Goal: Task Accomplishment & Management: Manage account settings

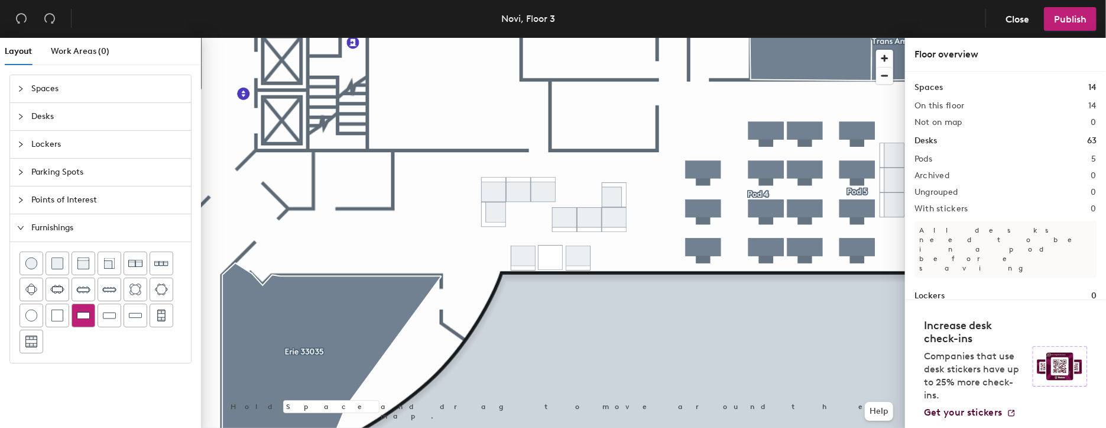
click at [89, 316] on div at bounding box center [83, 315] width 22 height 22
click at [110, 312] on img at bounding box center [109, 315] width 13 height 12
click at [56, 317] on img at bounding box center [57, 315] width 12 height 12
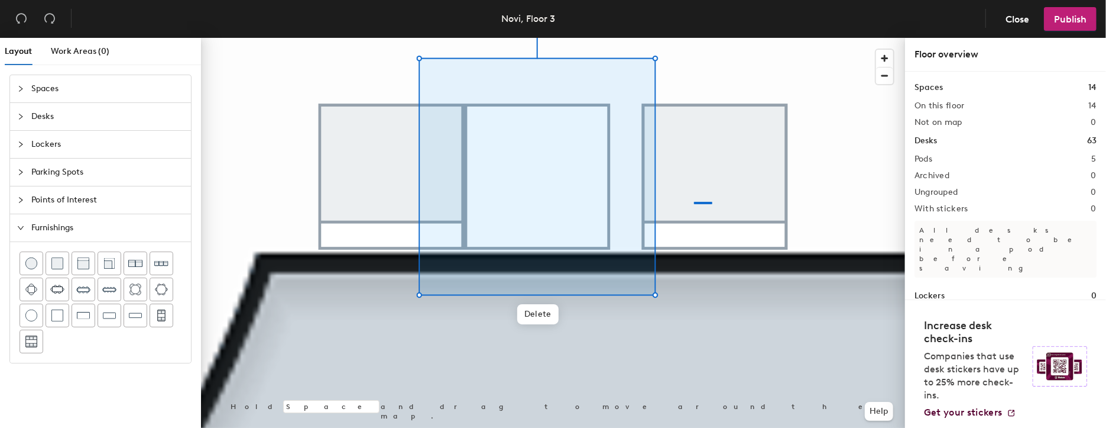
click at [694, 38] on div at bounding box center [553, 38] width 704 height 0
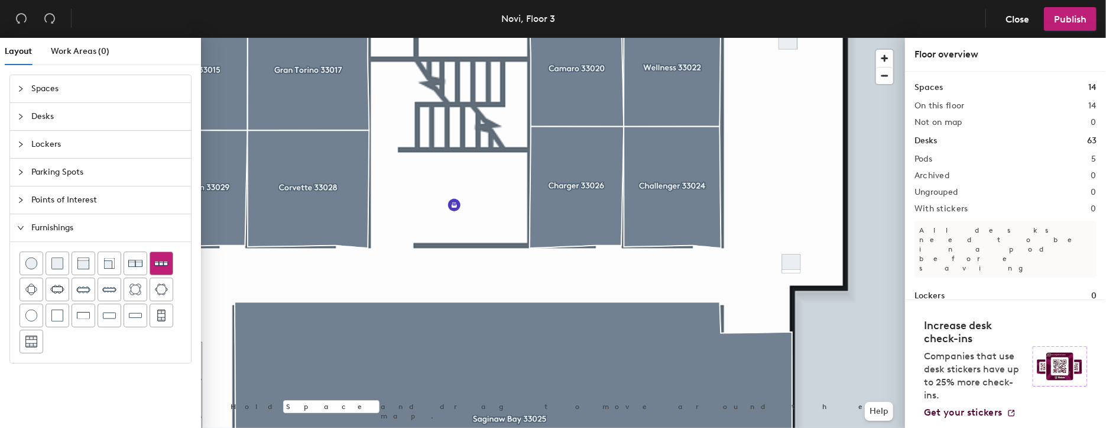
click at [161, 267] on img at bounding box center [161, 263] width 14 height 14
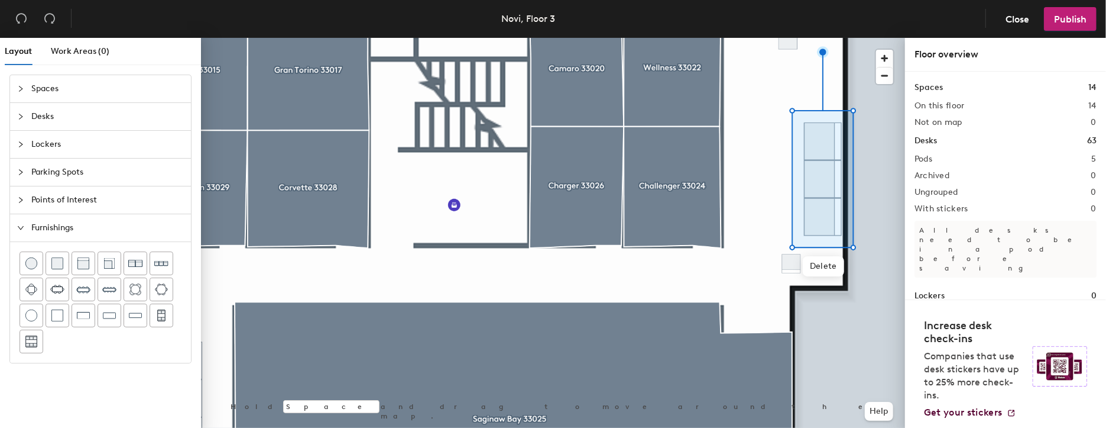
click at [737, 140] on div "Layout Work Areas (0) Spaces Desks Lockers Parking Spots Points of Interest Fur…" at bounding box center [553, 235] width 1106 height 394
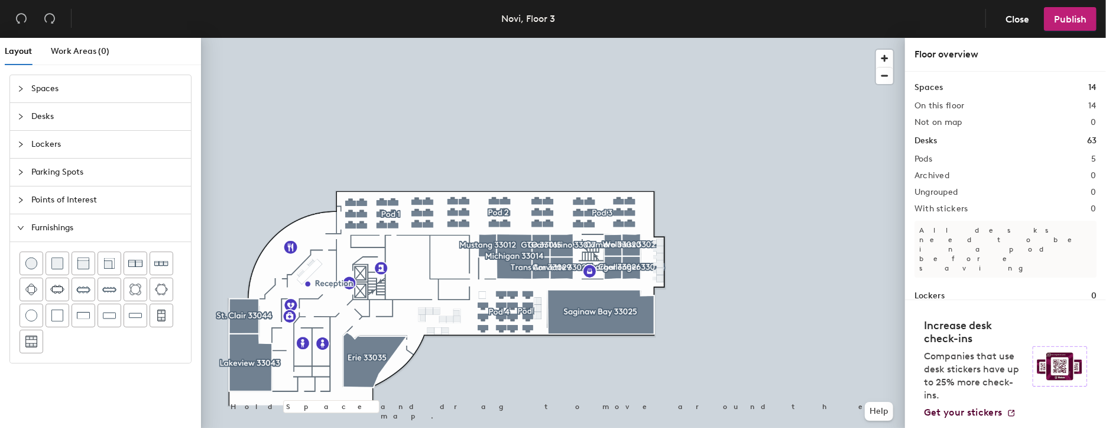
click at [45, 115] on span "Desks" at bounding box center [107, 116] width 153 height 27
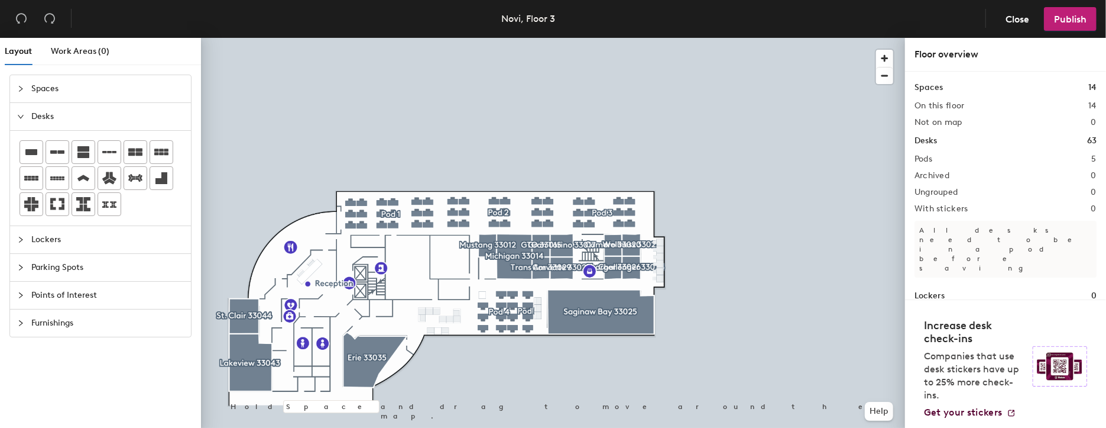
click at [48, 238] on span "Lockers" at bounding box center [107, 239] width 153 height 27
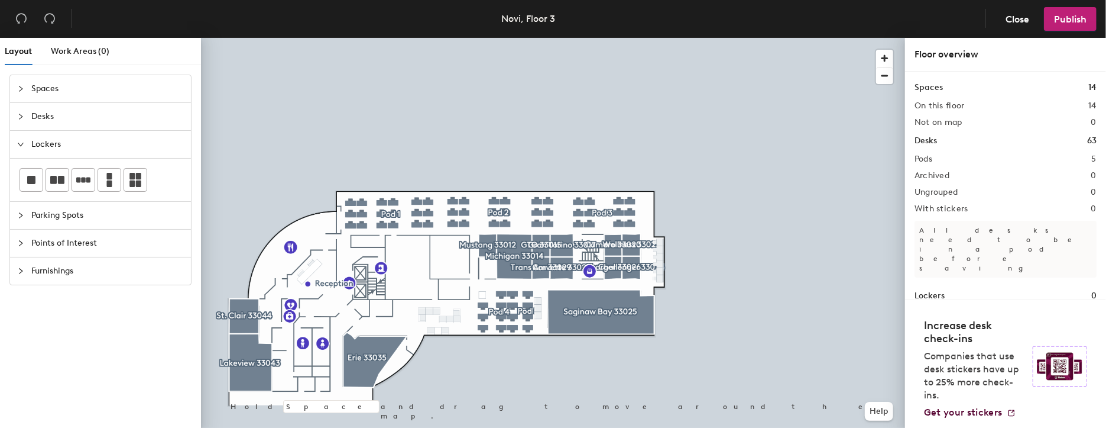
click at [51, 213] on span "Parking Spots" at bounding box center [107, 215] width 153 height 27
click at [50, 242] on span "Points of Interest" at bounding box center [107, 242] width 153 height 27
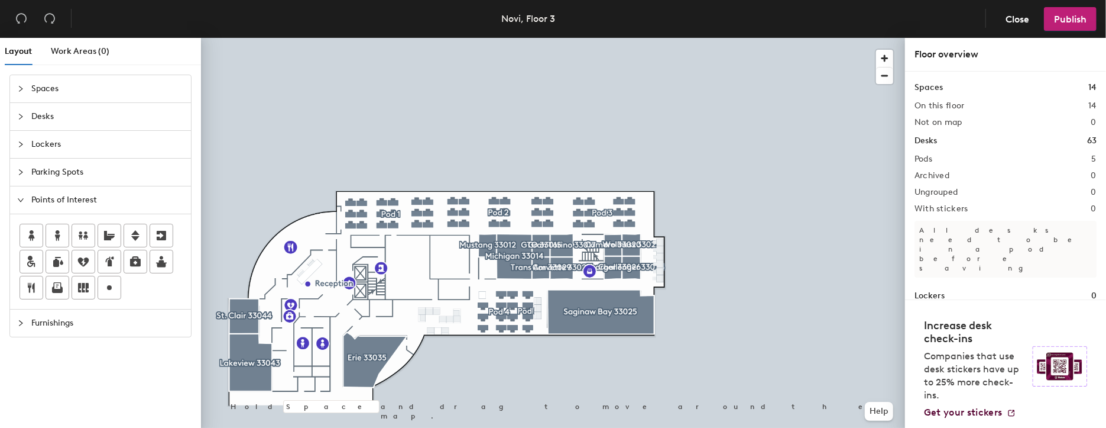
click at [18, 198] on icon "expanded" at bounding box center [21, 200] width 6 height 4
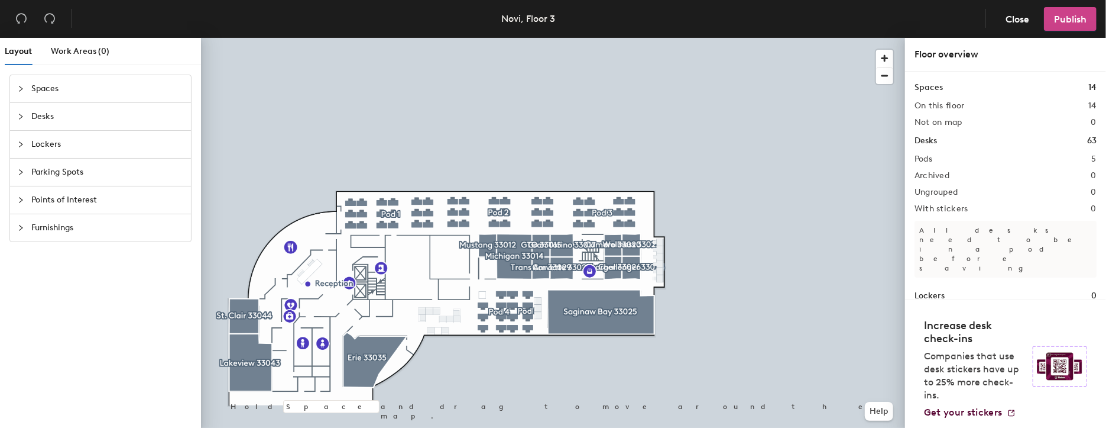
click at [1079, 15] on span "Publish" at bounding box center [1070, 19] width 33 height 11
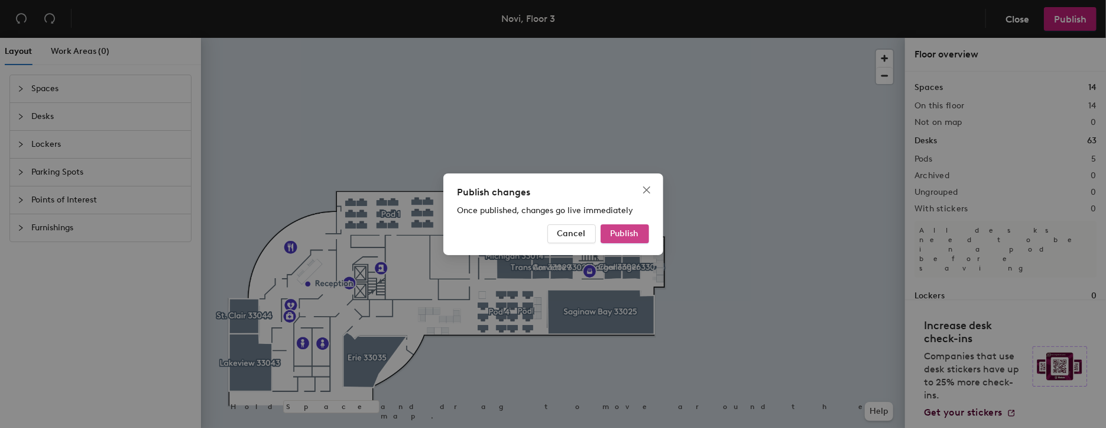
click at [617, 232] on span "Publish" at bounding box center [625, 233] width 28 height 10
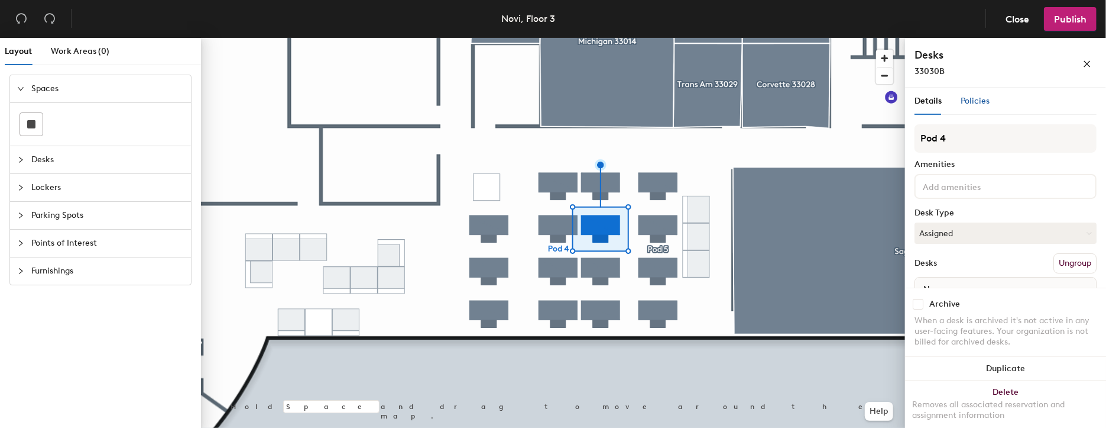
click at [983, 97] on span "Policies" at bounding box center [975, 101] width 29 height 10
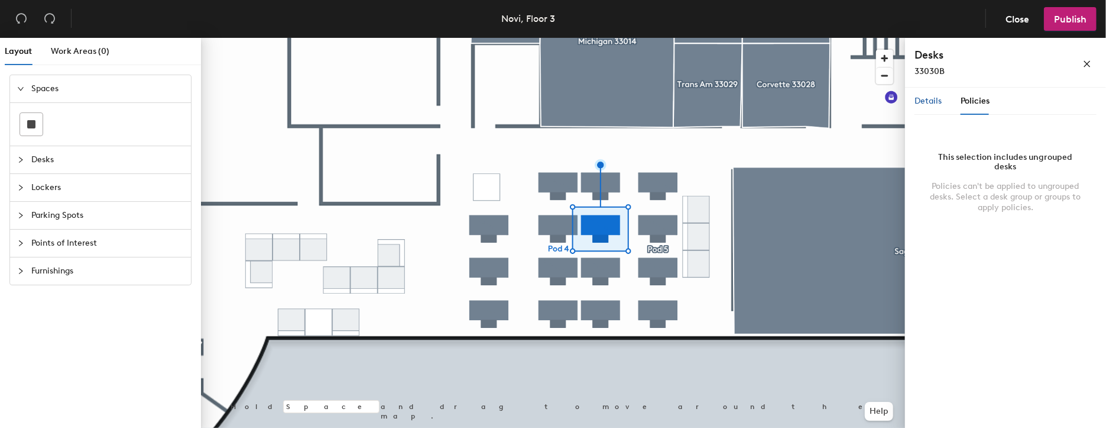
click at [928, 97] on span "Details" at bounding box center [928, 101] width 27 height 10
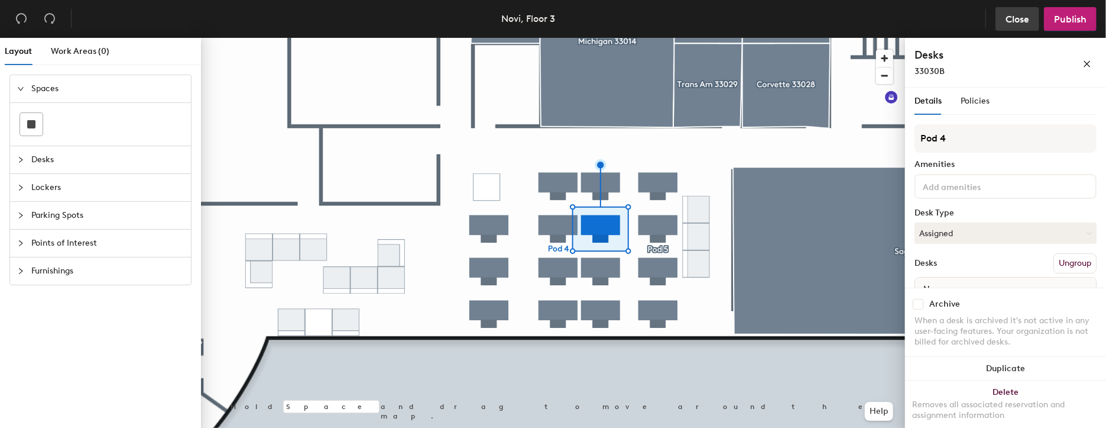
click at [1032, 20] on button "Close" at bounding box center [1018, 19] width 44 height 24
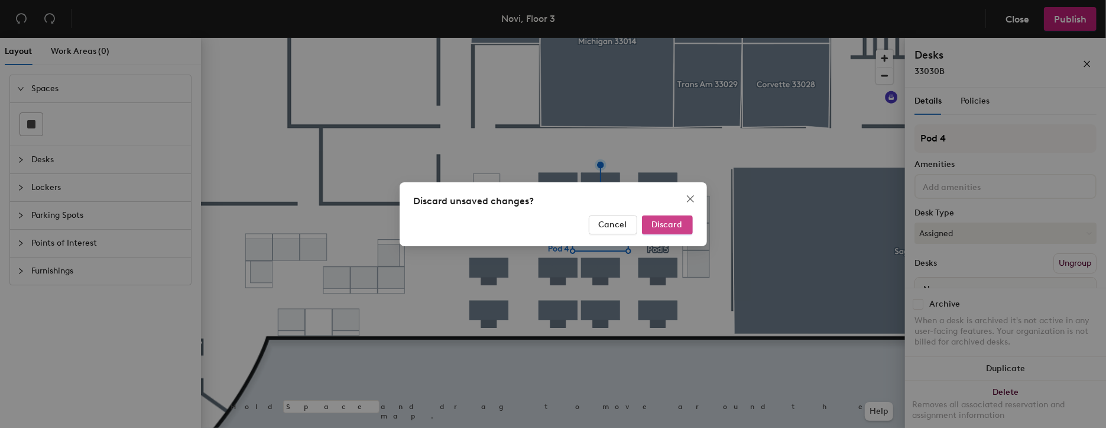
click at [671, 225] on span "Discard" at bounding box center [667, 224] width 31 height 10
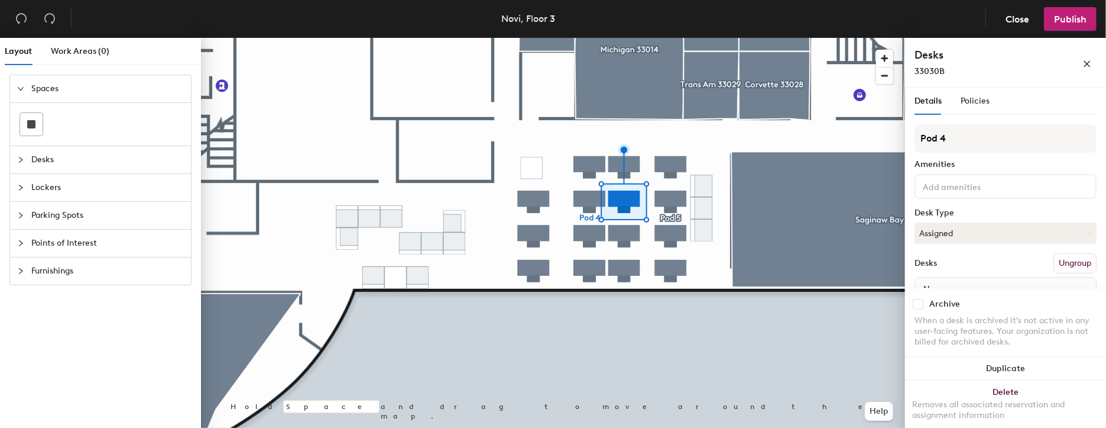
scroll to position [53, 0]
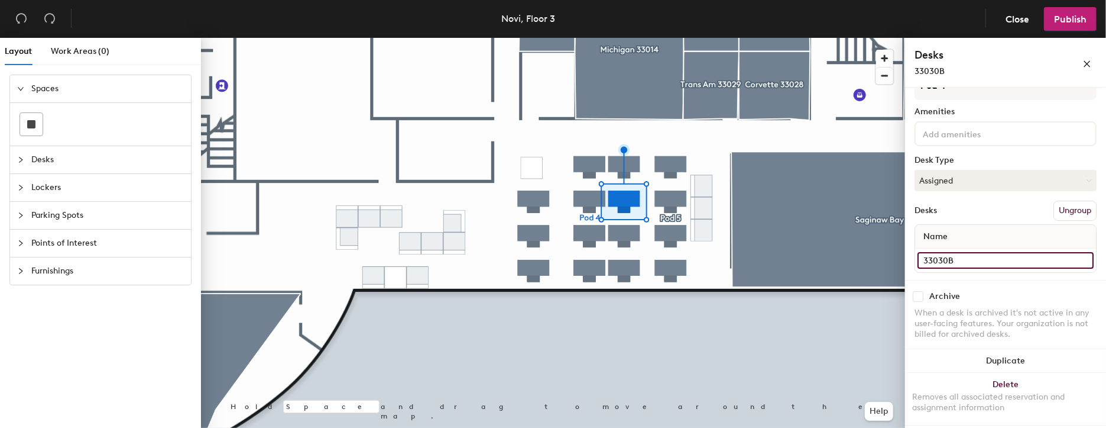
click at [1001, 260] on input "33030B" at bounding box center [1006, 260] width 176 height 17
click at [1090, 64] on icon "close" at bounding box center [1087, 64] width 8 height 8
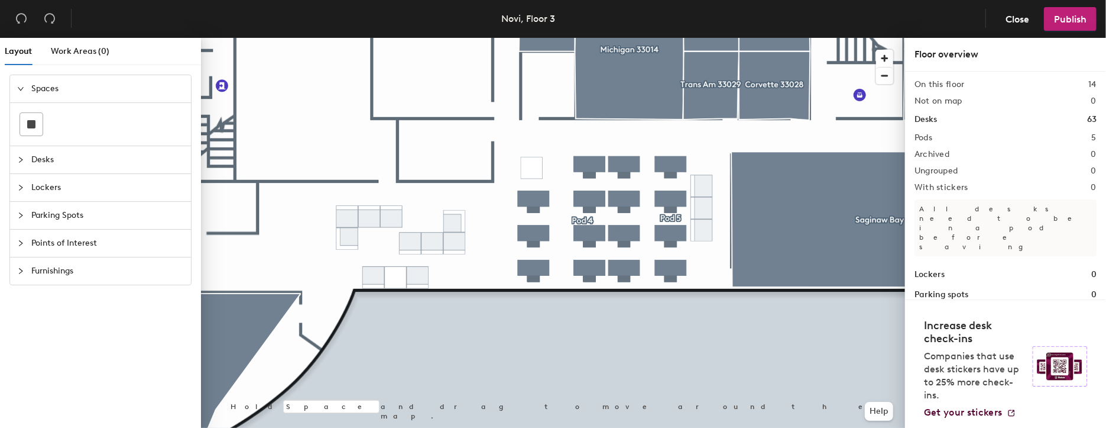
scroll to position [0, 0]
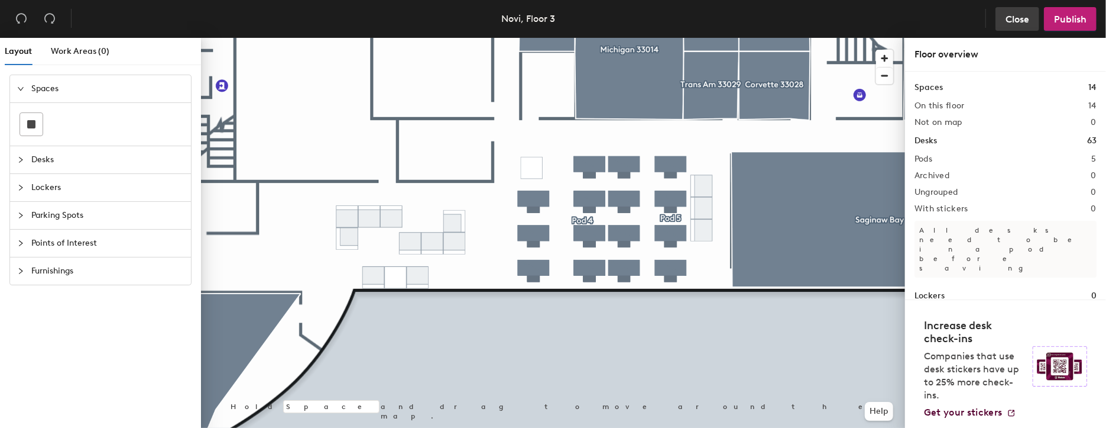
click at [1012, 18] on span "Close" at bounding box center [1018, 19] width 24 height 11
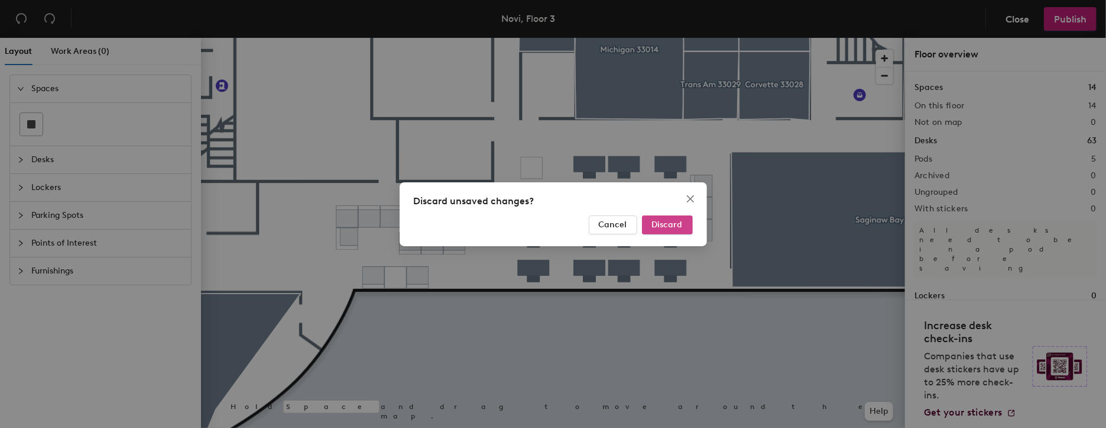
click at [653, 222] on span "Discard" at bounding box center [667, 224] width 31 height 10
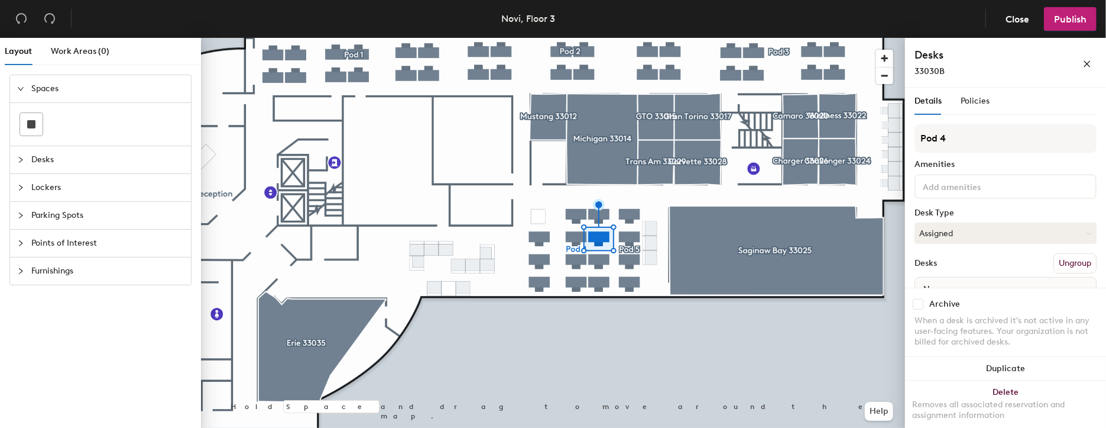
click at [971, 190] on input at bounding box center [974, 186] width 106 height 14
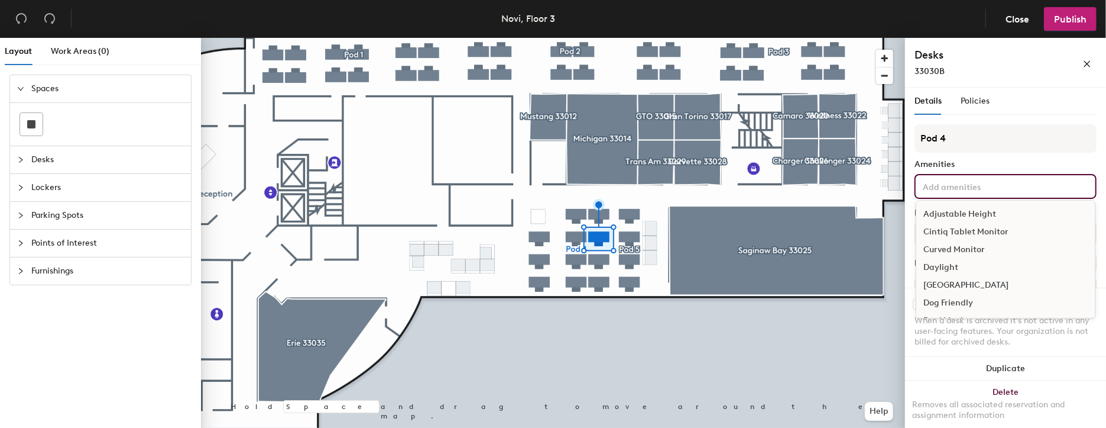
click at [971, 190] on input at bounding box center [974, 186] width 106 height 14
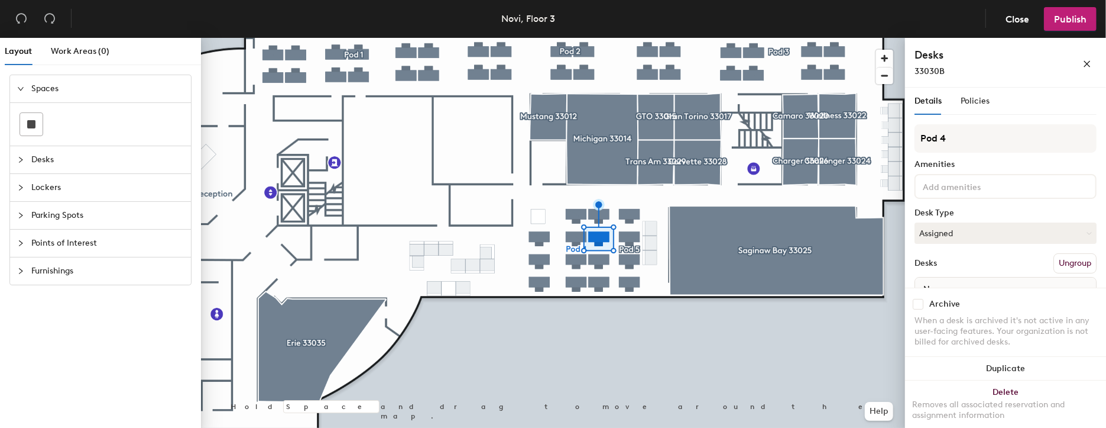
click at [1013, 166] on div "Amenities" at bounding box center [1006, 164] width 182 height 9
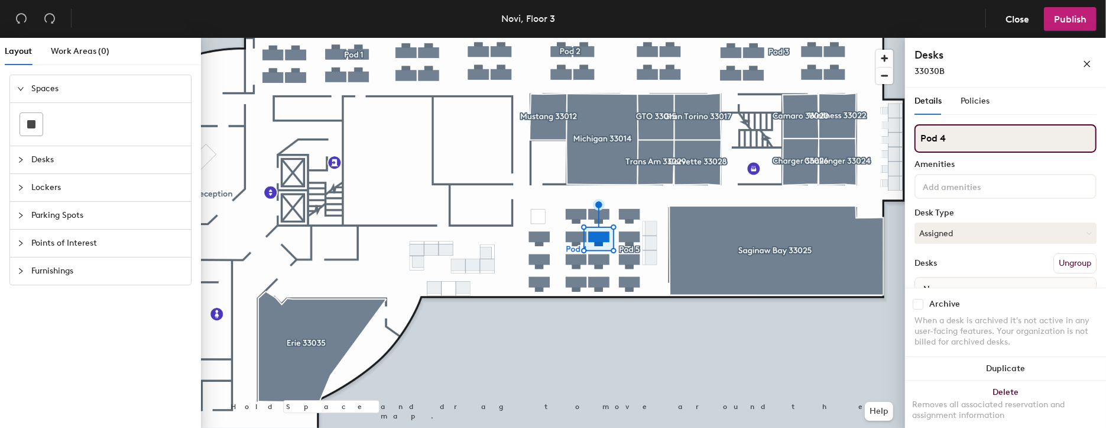
click at [934, 138] on input "Pod 4" at bounding box center [1006, 138] width 182 height 28
drag, startPoint x: 949, startPoint y: 137, endPoint x: 919, endPoint y: 137, distance: 29.6
click at [919, 137] on input "Pod 4" at bounding box center [1006, 138] width 182 height 28
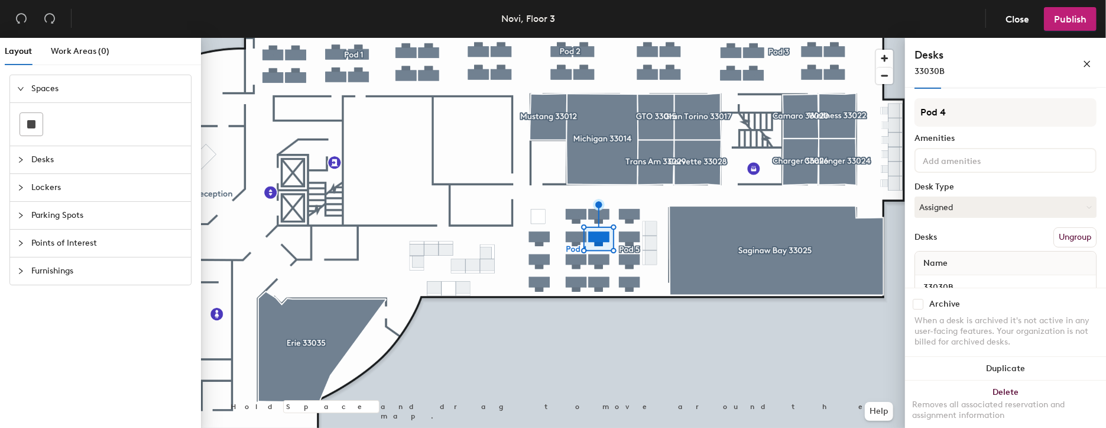
scroll to position [53, 0]
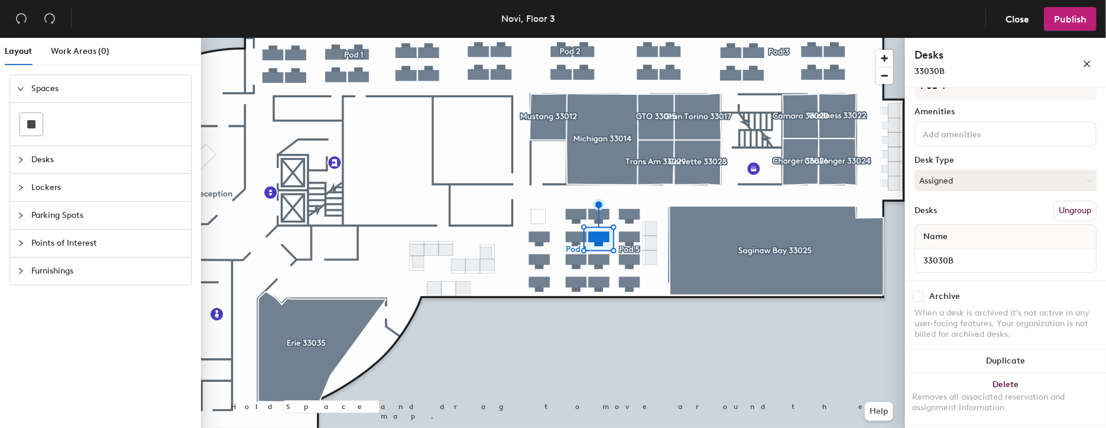
click at [928, 235] on span "Name" at bounding box center [936, 236] width 36 height 21
drag, startPoint x: 953, startPoint y: 235, endPoint x: 914, endPoint y: 233, distance: 39.7
click at [914, 233] on div "Details Policies Pod 4 Amenities Desk Type Assigned Desks Ungroup Name 33030B A…" at bounding box center [1005, 260] width 201 height 345
click at [937, 234] on span "Name" at bounding box center [936, 236] width 36 height 21
click at [948, 235] on span "Name" at bounding box center [936, 236] width 36 height 21
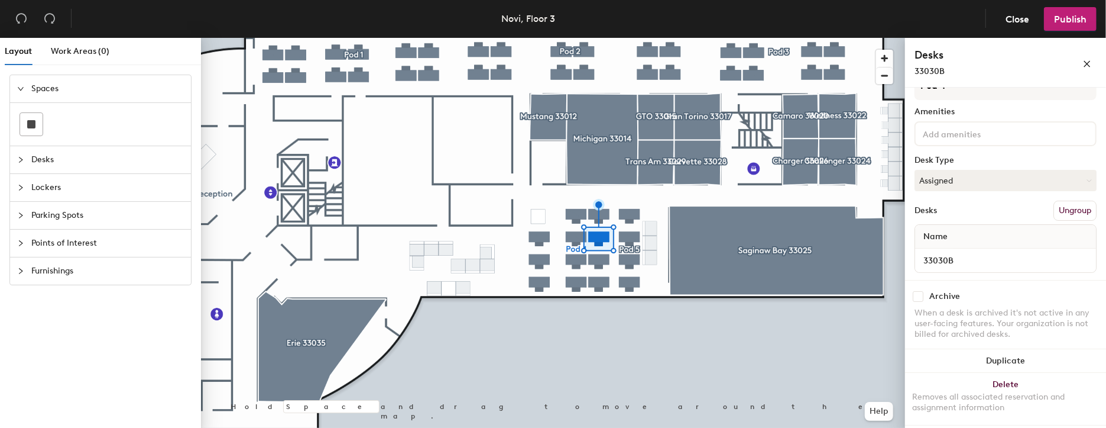
click at [940, 235] on span "Name" at bounding box center [936, 236] width 36 height 21
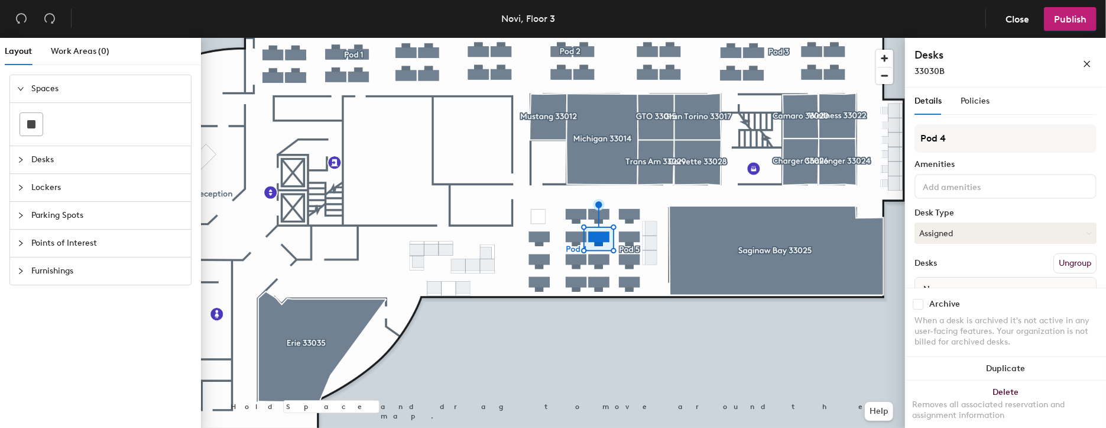
click at [947, 13] on header "Novi, Floor 3 Close Publish" at bounding box center [553, 19] width 1106 height 38
click at [1080, 16] on span "Publish" at bounding box center [1070, 19] width 33 height 11
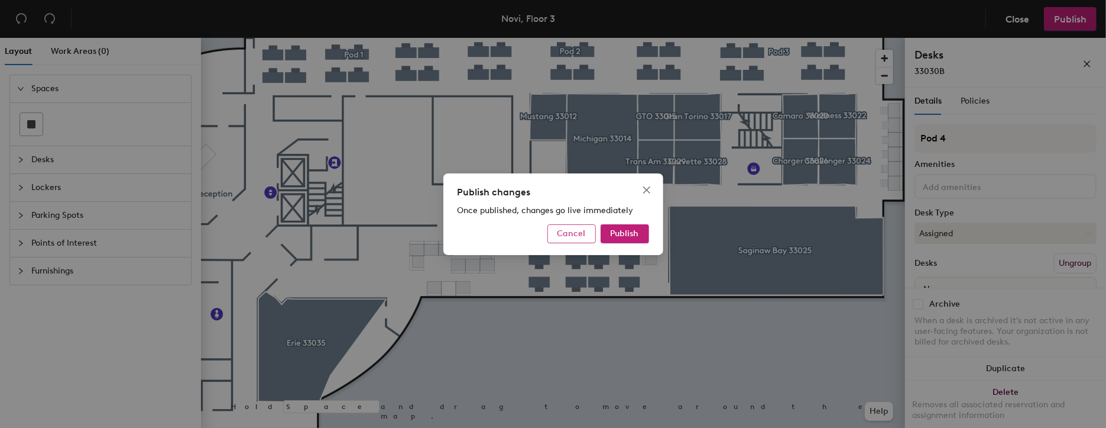
click at [583, 228] on button "Cancel" at bounding box center [572, 233] width 48 height 19
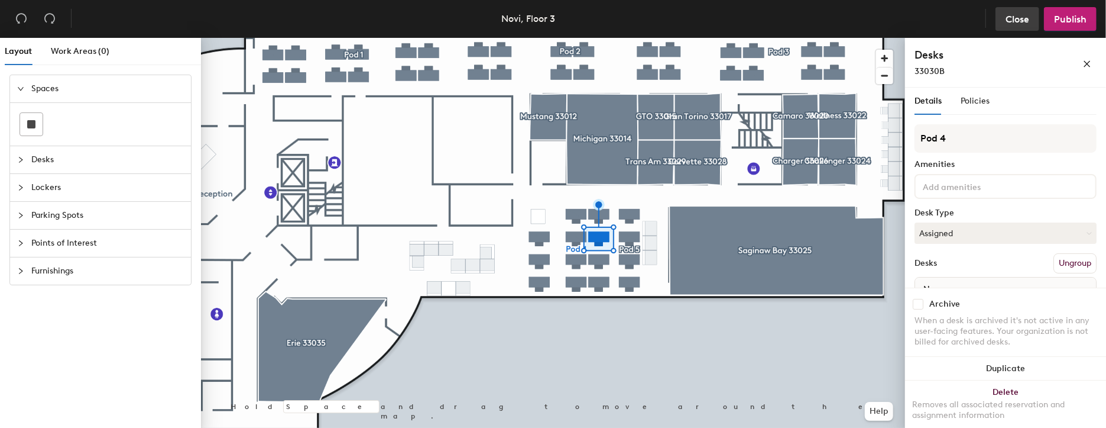
click at [1014, 22] on span "Close" at bounding box center [1018, 19] width 24 height 11
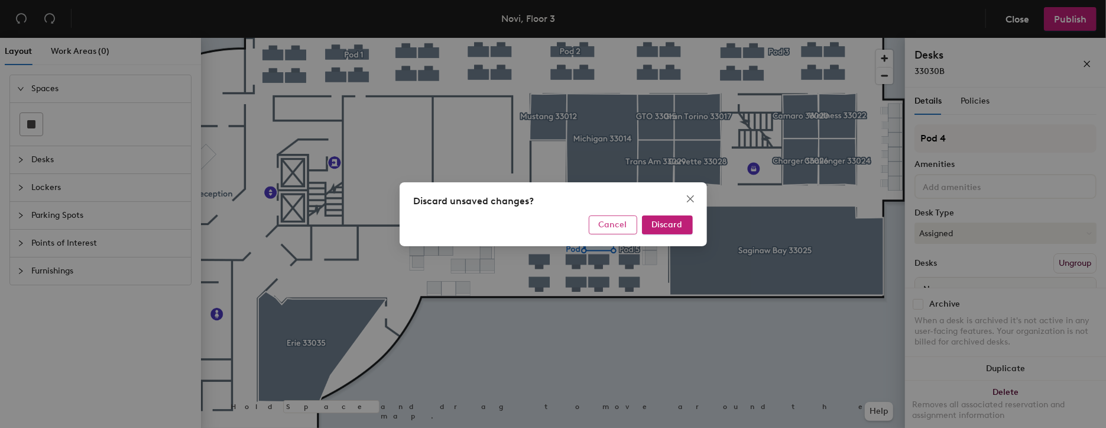
click at [607, 226] on span "Cancel" at bounding box center [613, 224] width 28 height 10
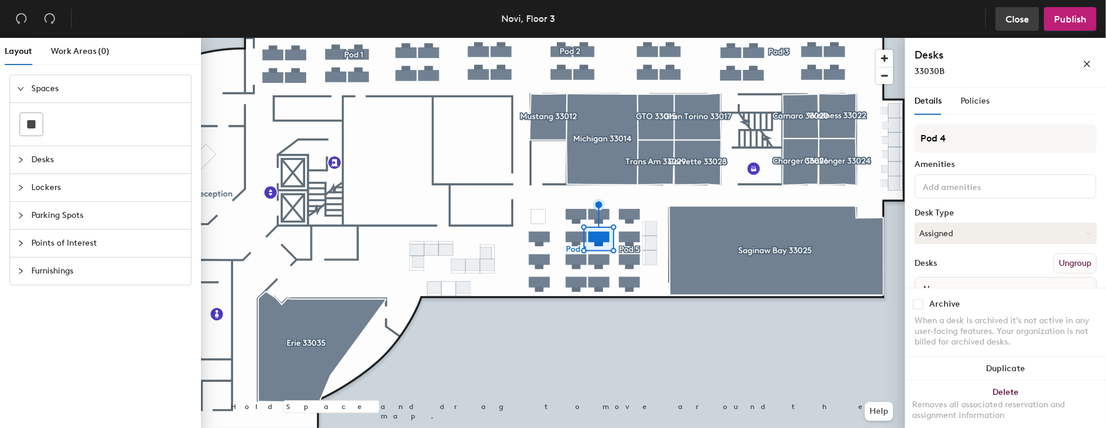
click at [1011, 22] on span "Close" at bounding box center [1018, 19] width 24 height 11
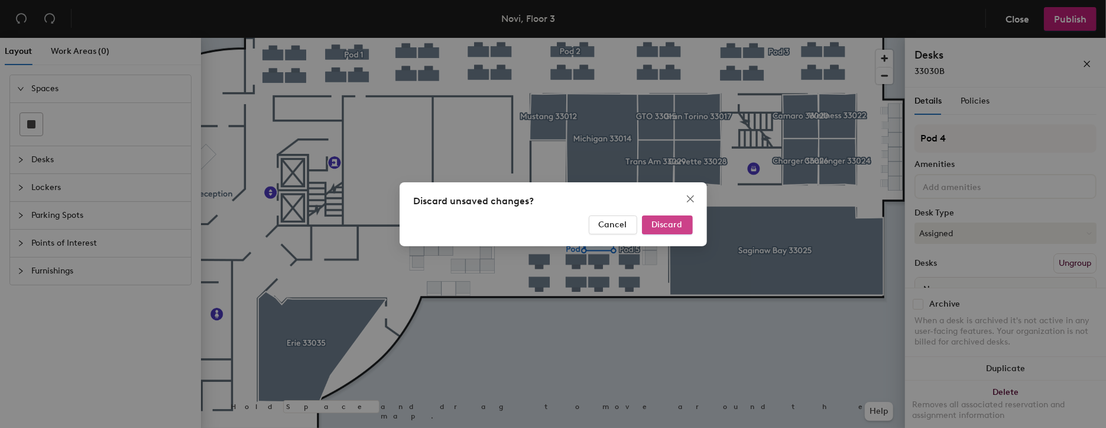
click at [665, 220] on span "Discard" at bounding box center [667, 224] width 31 height 10
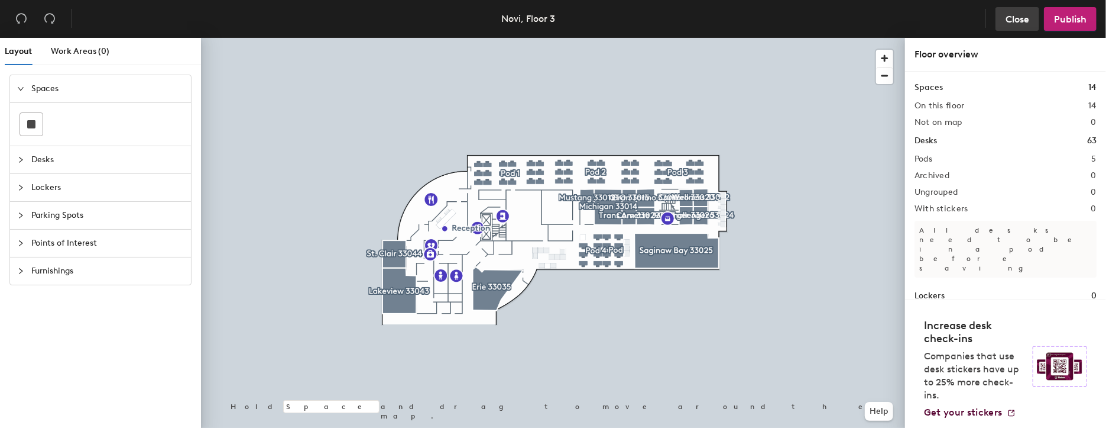
click at [1026, 19] on span "Close" at bounding box center [1018, 19] width 24 height 11
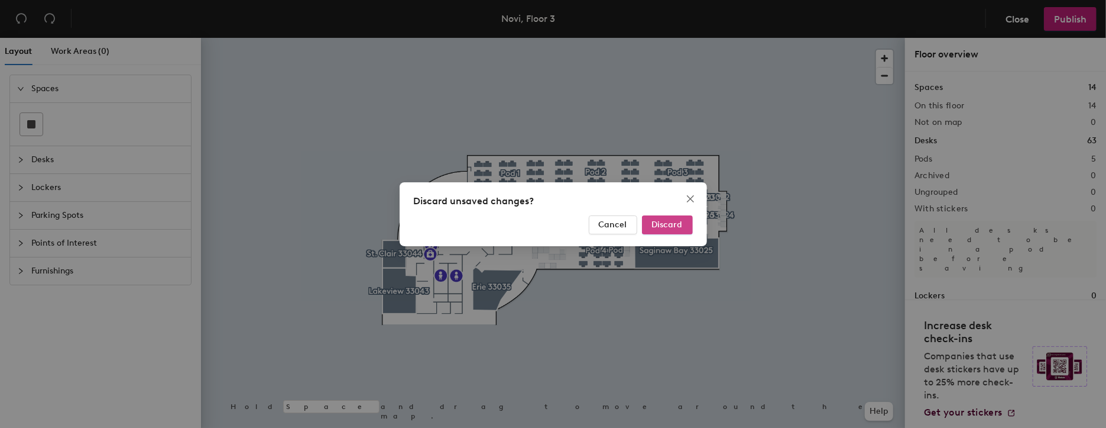
click at [661, 225] on span "Discard" at bounding box center [667, 224] width 31 height 10
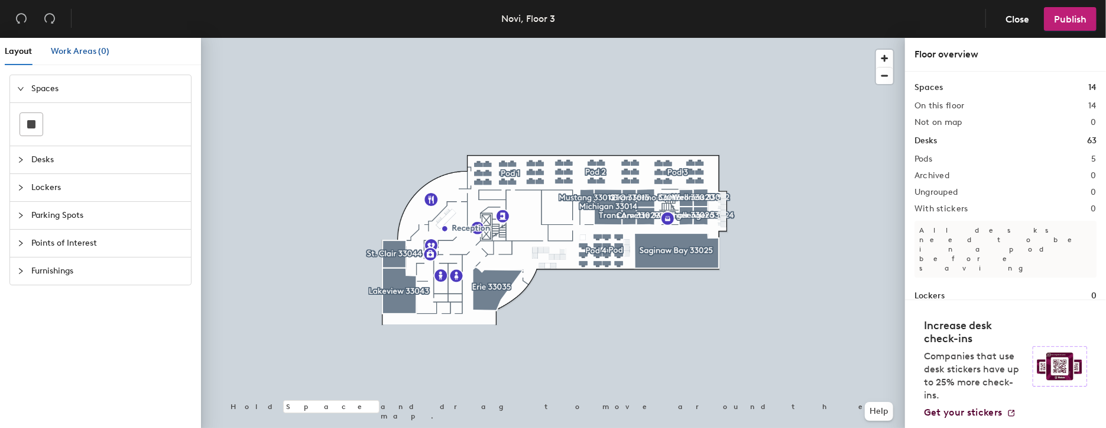
click at [81, 51] on span "Work Areas (0)" at bounding box center [80, 51] width 59 height 10
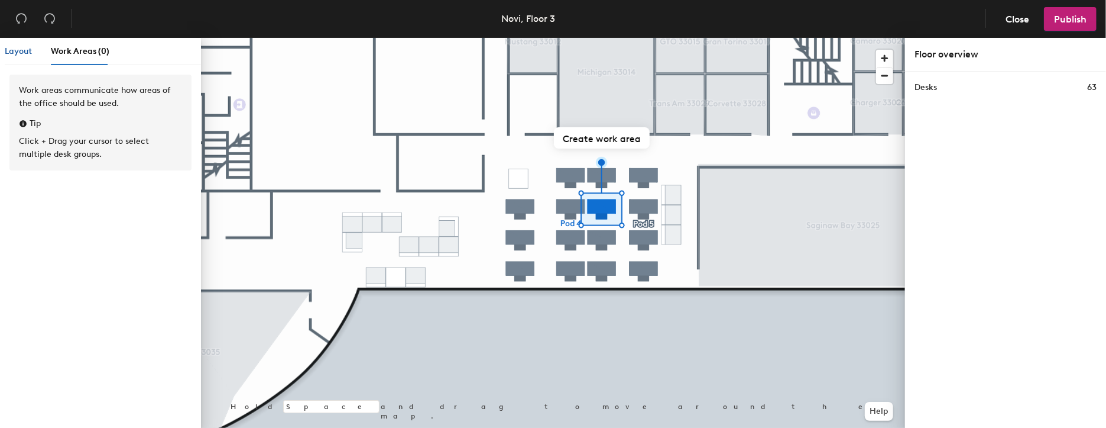
click at [16, 51] on span "Layout" at bounding box center [18, 51] width 27 height 10
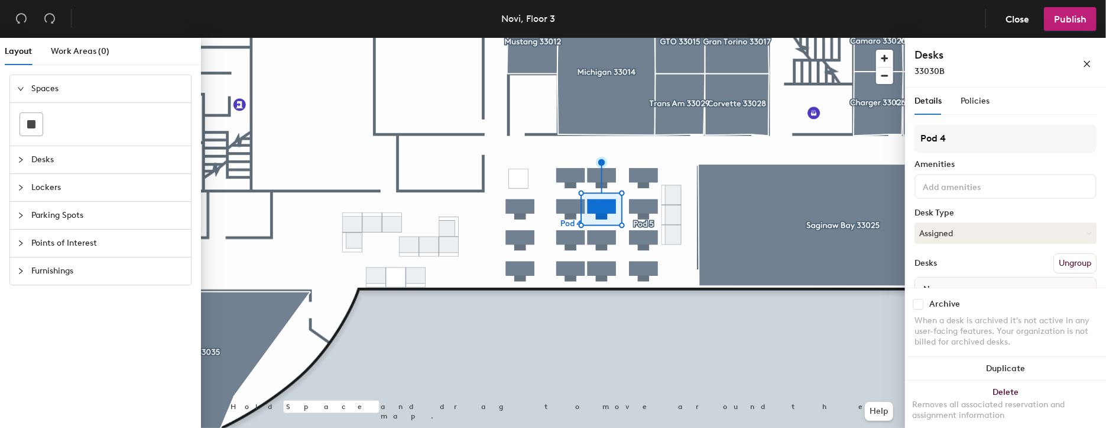
click at [67, 241] on span "Points of Interest" at bounding box center [107, 242] width 153 height 27
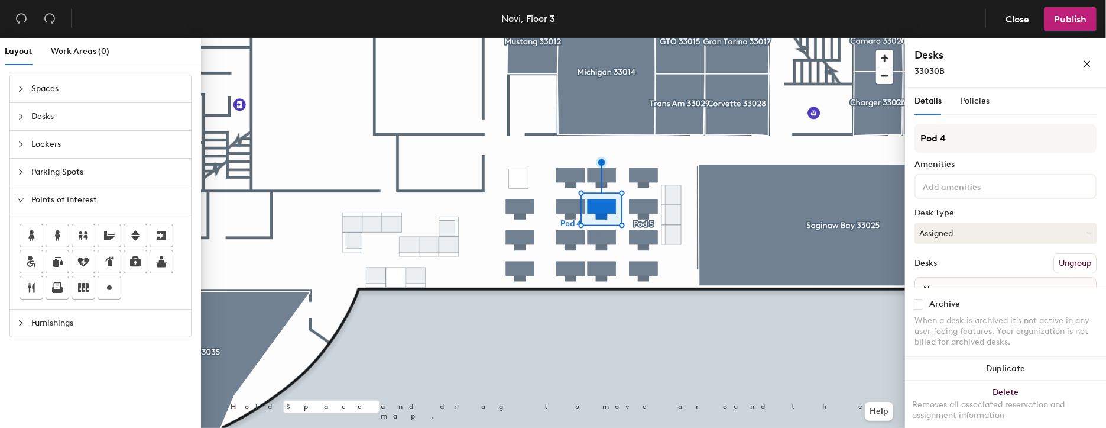
click at [68, 199] on span "Points of Interest" at bounding box center [107, 199] width 153 height 27
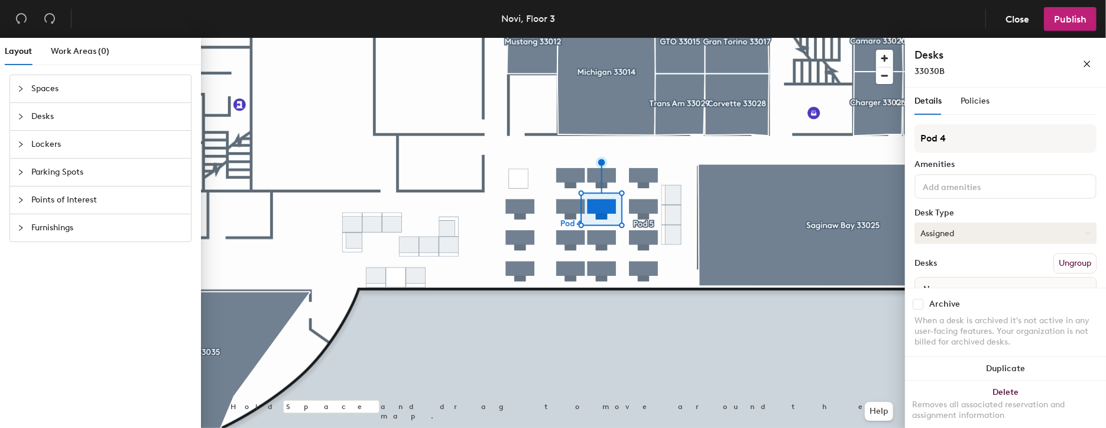
click at [950, 235] on button "Assigned" at bounding box center [1006, 232] width 182 height 21
click at [954, 272] on div "Assigned" at bounding box center [974, 270] width 118 height 18
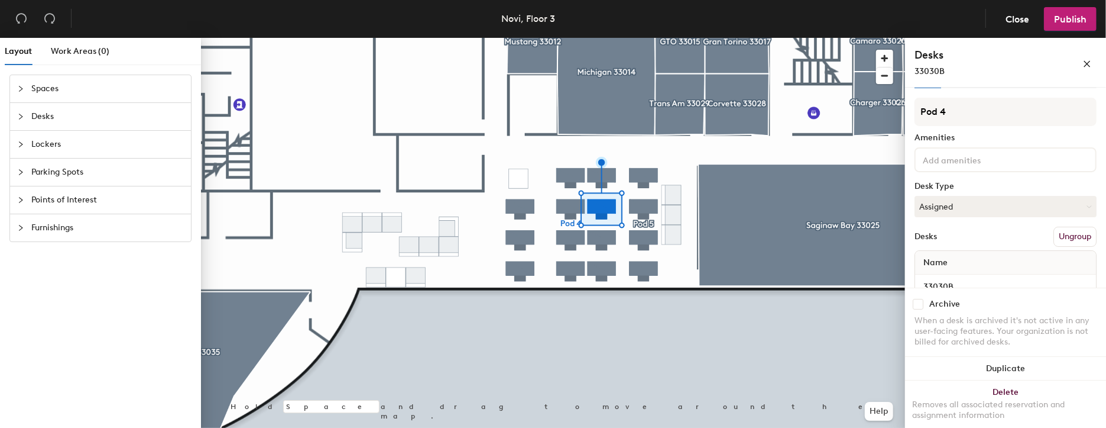
scroll to position [53, 0]
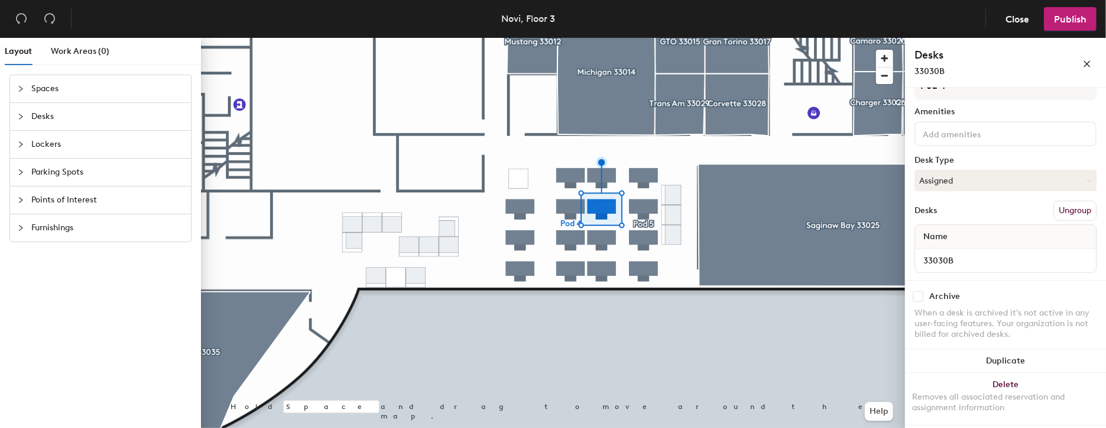
click at [949, 230] on span "Name" at bounding box center [936, 236] width 36 height 21
click at [943, 235] on span "Name" at bounding box center [936, 236] width 36 height 21
drag, startPoint x: 953, startPoint y: 234, endPoint x: 910, endPoint y: 235, distance: 43.2
click at [910, 235] on div "Details Policies Pod 4 Amenities Desk Type Assigned Desks Ungroup Name 33030B A…" at bounding box center [1005, 260] width 201 height 345
click at [1066, 206] on button "Ungroup" at bounding box center [1075, 210] width 43 height 20
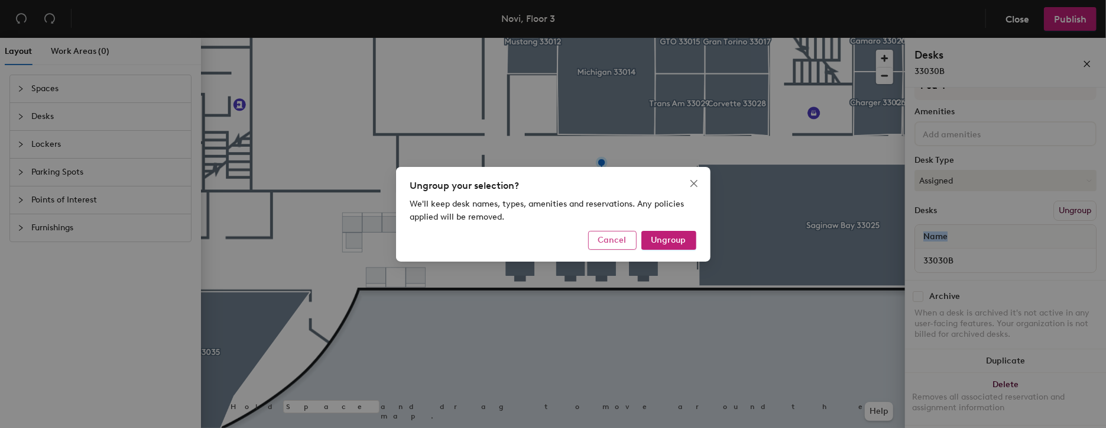
click at [621, 242] on span "Cancel" at bounding box center [612, 240] width 28 height 10
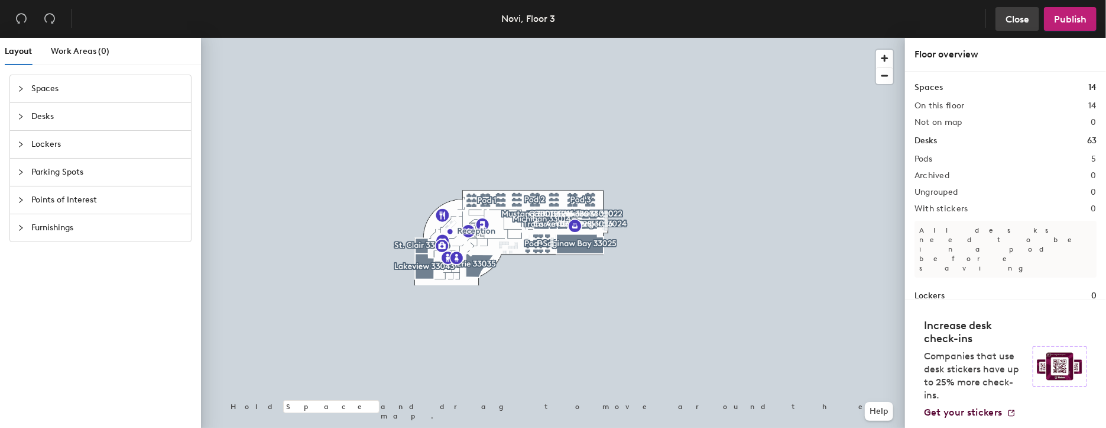
click at [1028, 21] on span "Close" at bounding box center [1018, 19] width 24 height 11
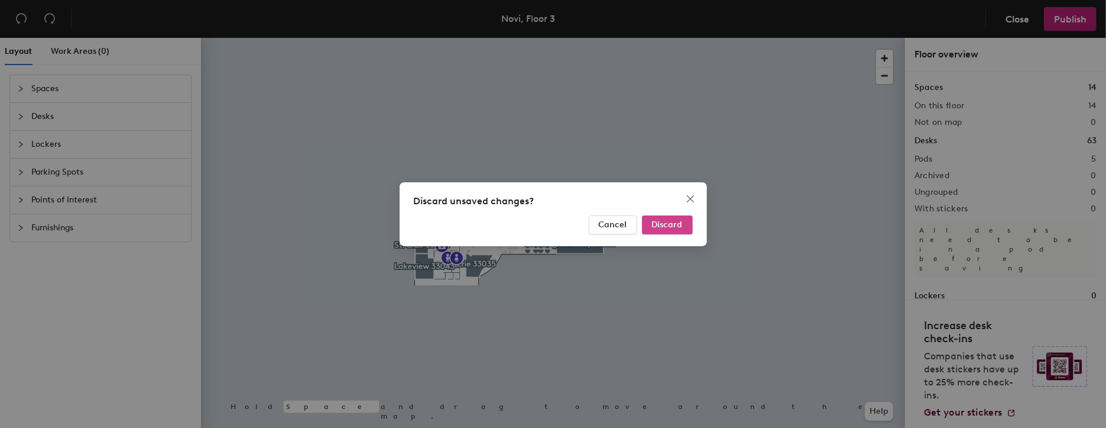
click at [663, 222] on span "Discard" at bounding box center [667, 224] width 31 height 10
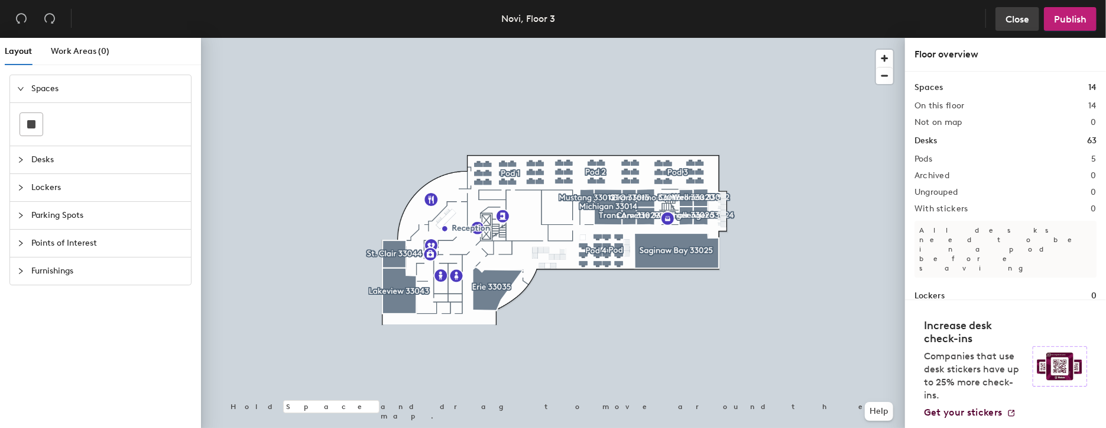
click at [1015, 22] on span "Close" at bounding box center [1018, 19] width 24 height 11
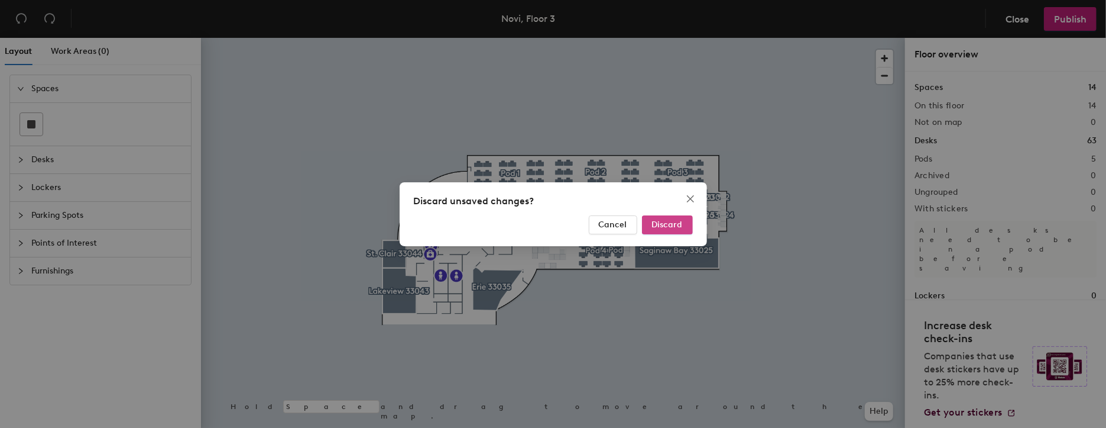
click at [648, 223] on button "Discard" at bounding box center [667, 224] width 51 height 19
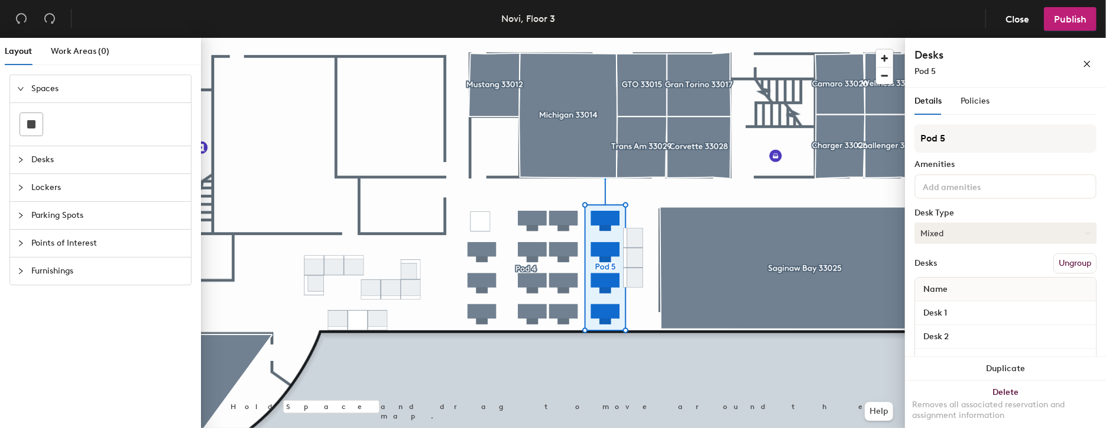
click at [968, 235] on button "Mixed" at bounding box center [1006, 232] width 182 height 21
click at [949, 308] on div "Hoteled" at bounding box center [974, 305] width 118 height 18
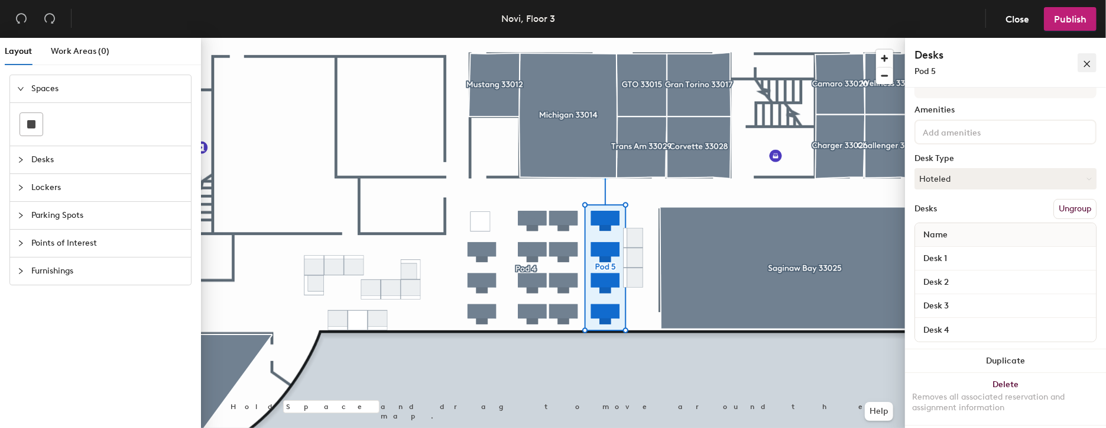
click at [1090, 62] on icon "close" at bounding box center [1088, 64] width 7 height 7
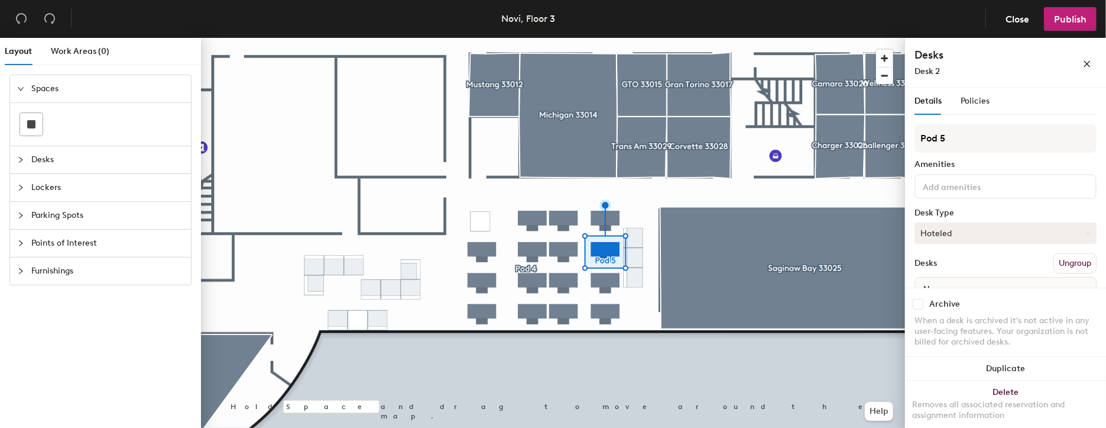
click at [959, 226] on button "Hoteled" at bounding box center [1006, 232] width 182 height 21
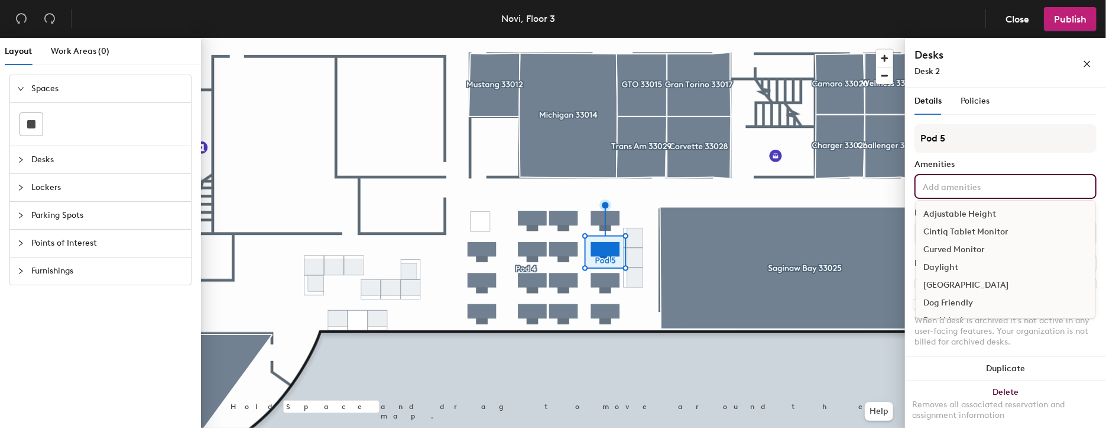
click at [956, 190] on input at bounding box center [974, 186] width 106 height 14
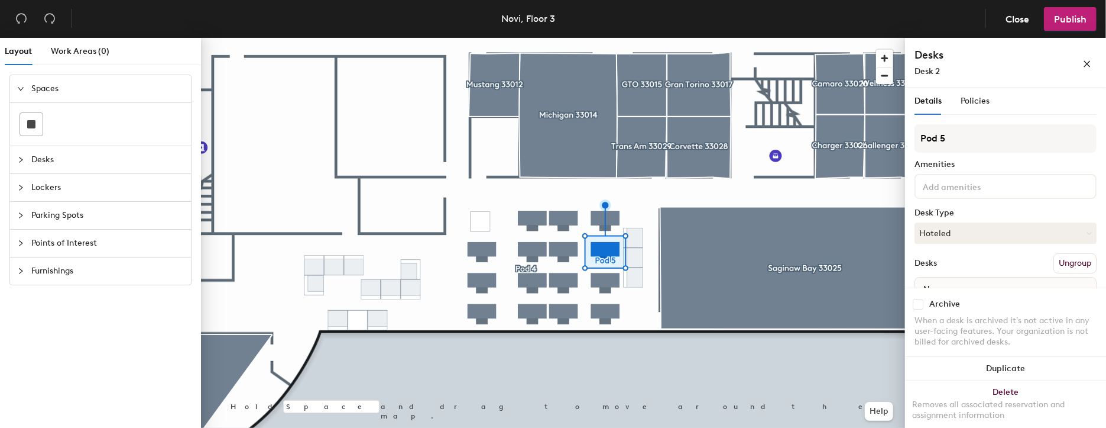
click at [983, 161] on div "Amenities" at bounding box center [1006, 164] width 182 height 9
click at [973, 105] on span "Policies" at bounding box center [975, 101] width 29 height 10
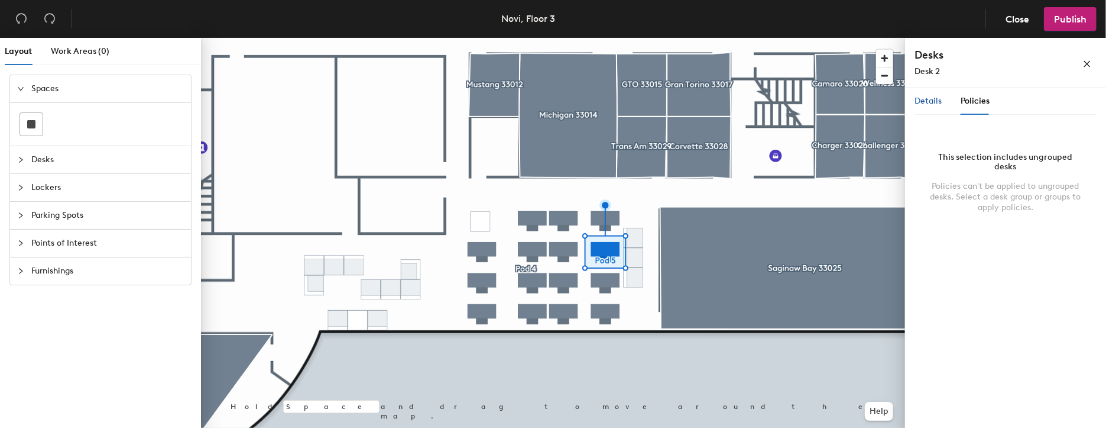
click at [936, 101] on span "Details" at bounding box center [928, 101] width 27 height 10
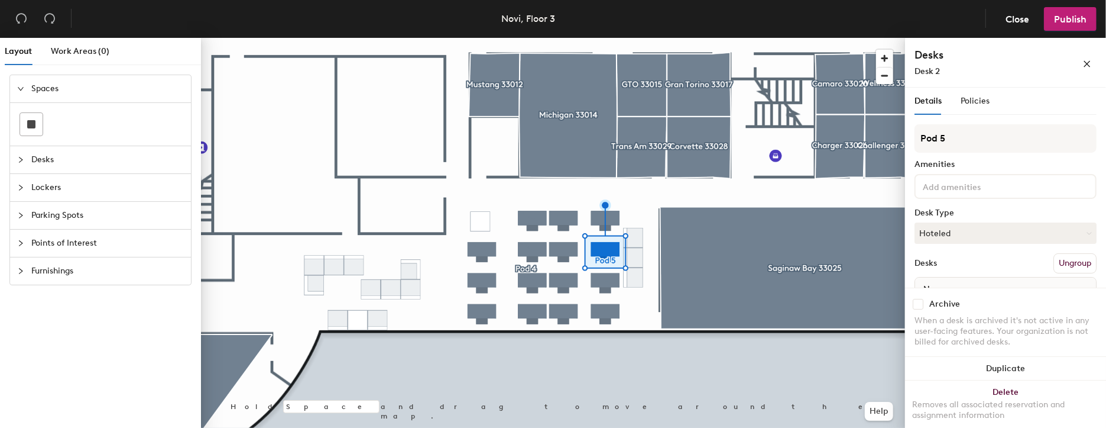
scroll to position [53, 0]
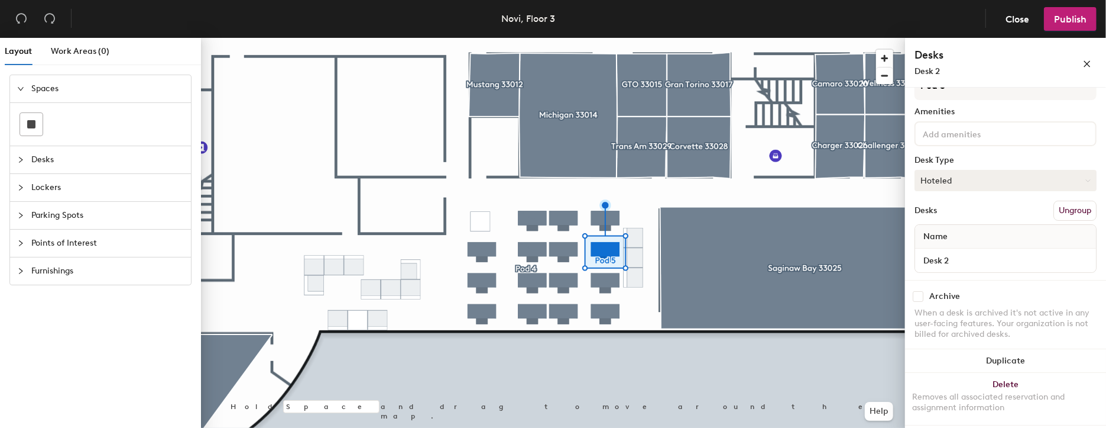
click at [953, 180] on button "Hoteled" at bounding box center [1006, 180] width 182 height 21
click at [938, 215] on div "Assigned" at bounding box center [974, 217] width 118 height 18
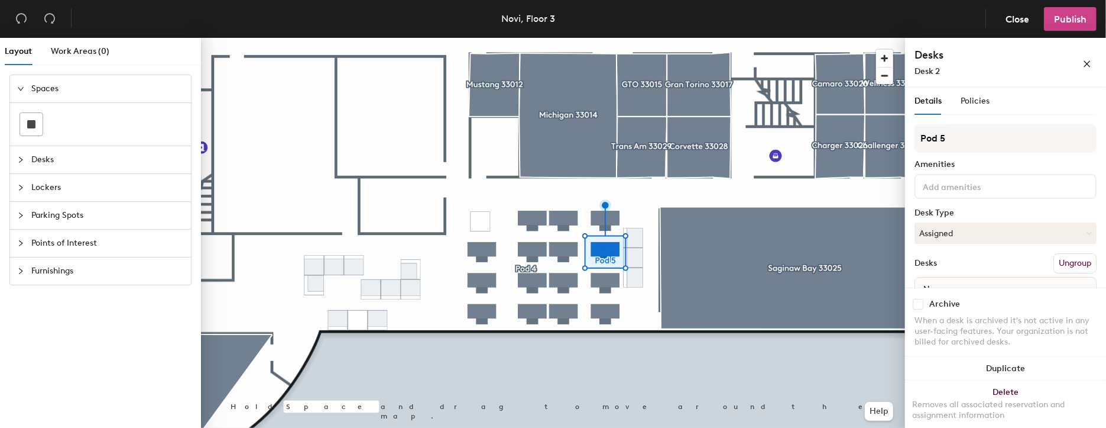
click at [1051, 22] on button "Publish" at bounding box center [1070, 19] width 53 height 24
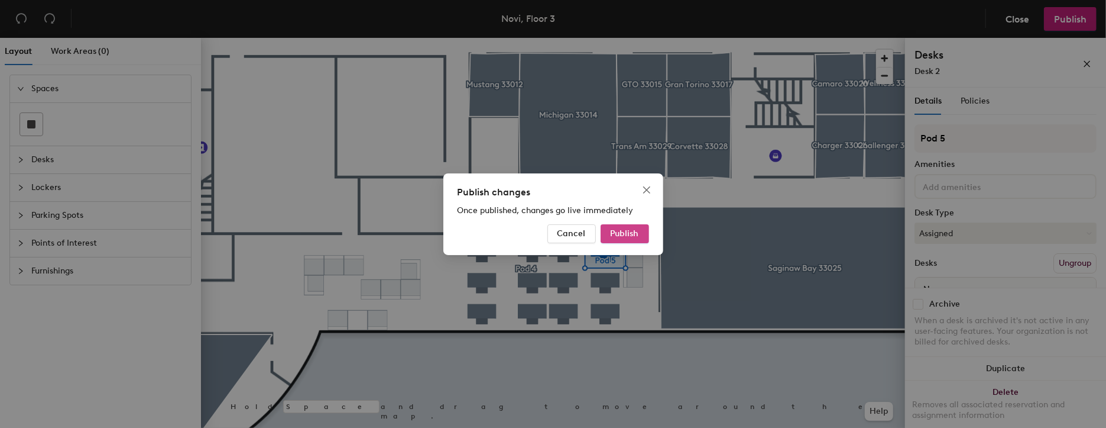
click at [629, 232] on span "Publish" at bounding box center [625, 233] width 28 height 10
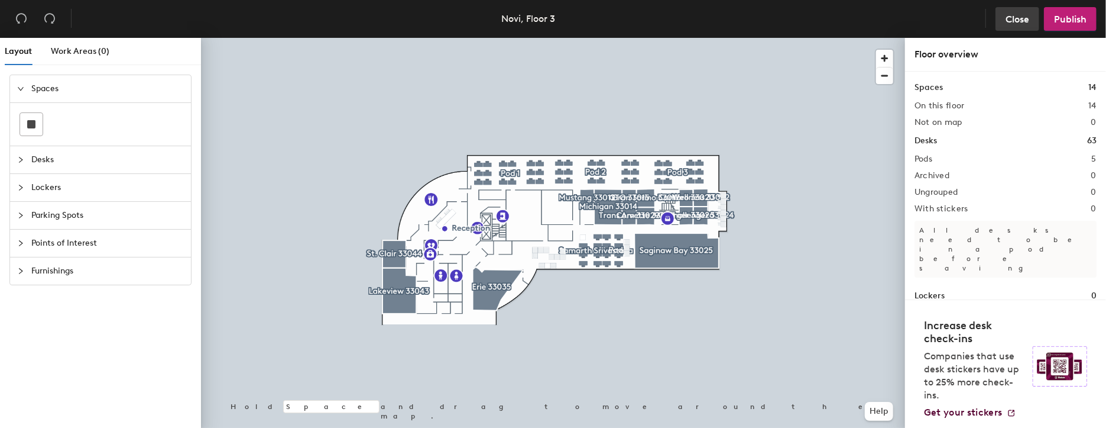
click at [1008, 22] on span "Close" at bounding box center [1018, 19] width 24 height 11
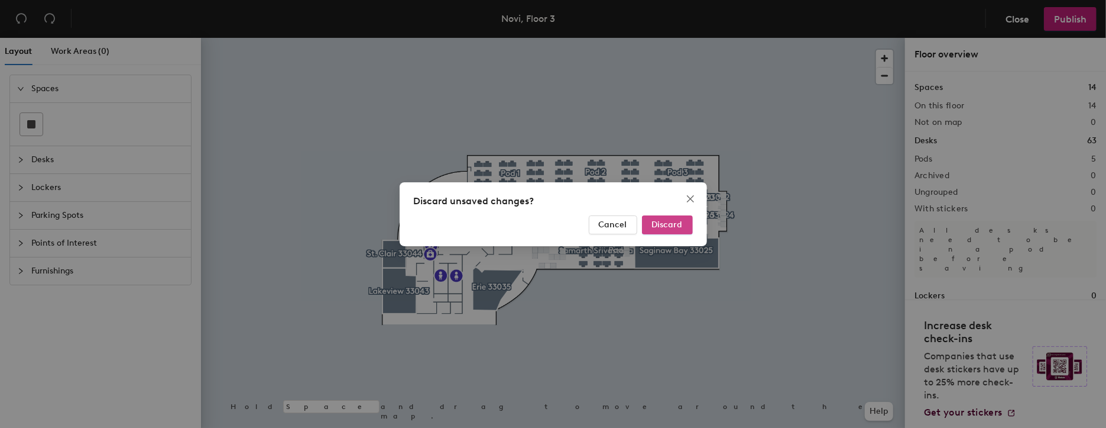
click at [665, 231] on button "Discard" at bounding box center [667, 224] width 51 height 19
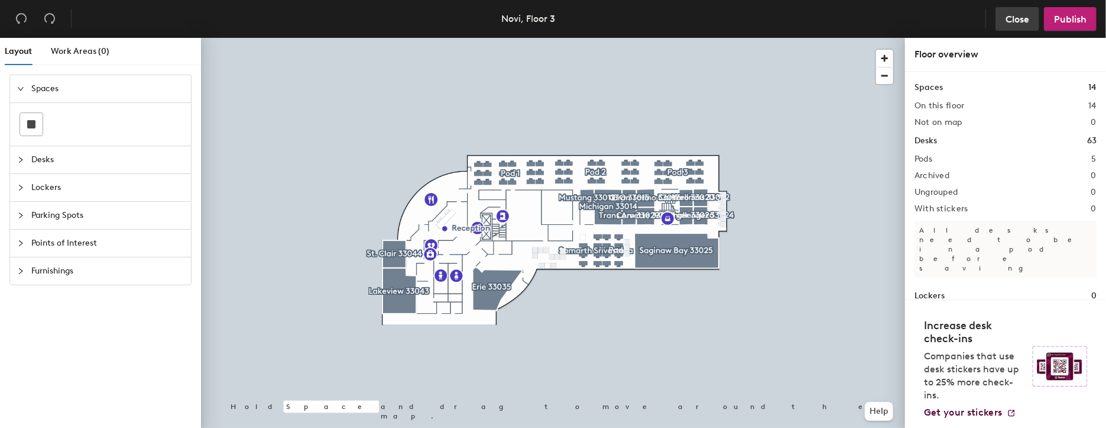
click at [1027, 14] on span "Close" at bounding box center [1018, 19] width 24 height 11
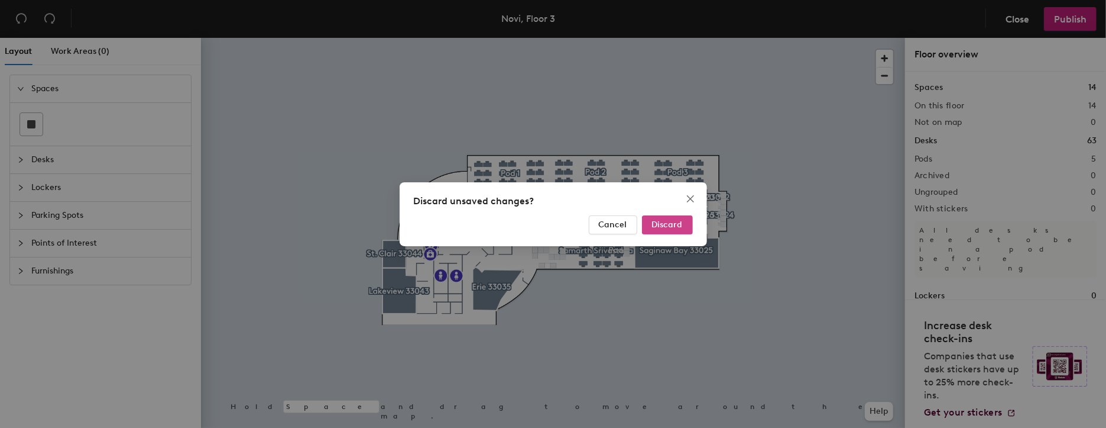
click at [664, 228] on span "Discard" at bounding box center [667, 224] width 31 height 10
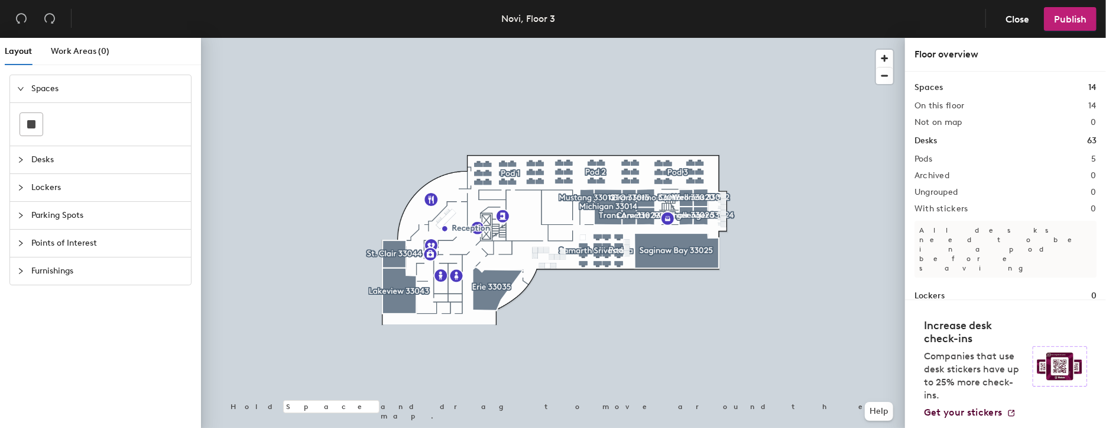
click at [41, 150] on span "Desks" at bounding box center [107, 159] width 153 height 27
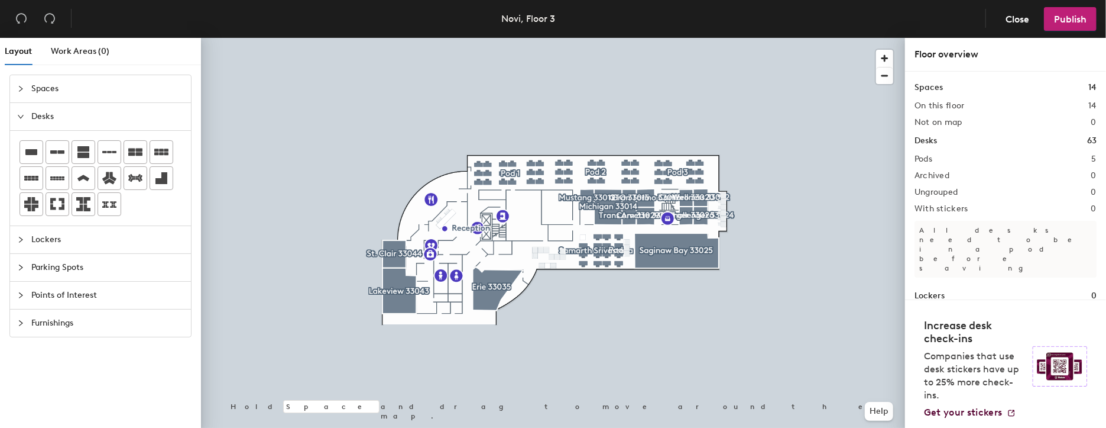
click at [40, 117] on span "Desks" at bounding box center [107, 116] width 153 height 27
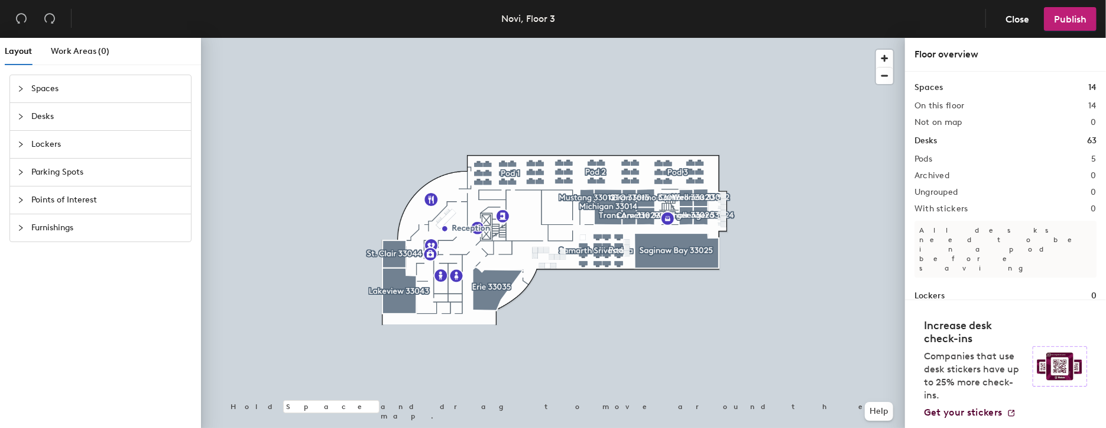
click at [34, 89] on span "Spaces" at bounding box center [107, 88] width 153 height 27
click at [1019, 21] on span "Close" at bounding box center [1018, 19] width 24 height 11
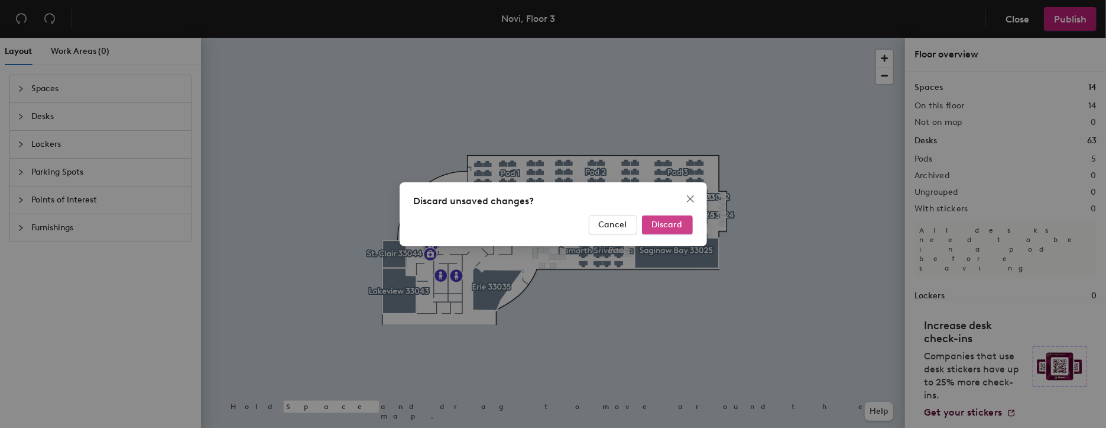
click at [661, 228] on span "Discard" at bounding box center [667, 224] width 31 height 10
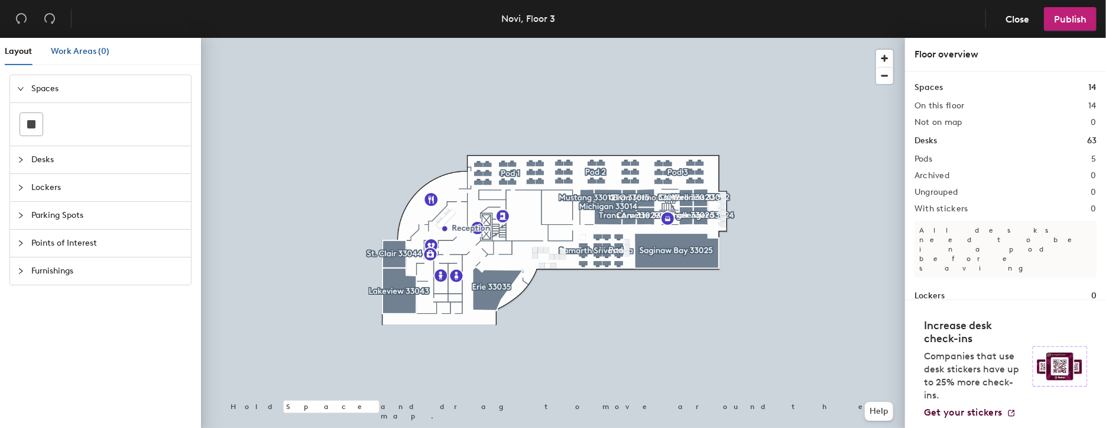
click at [92, 53] on span "Work Areas (0)" at bounding box center [80, 51] width 59 height 10
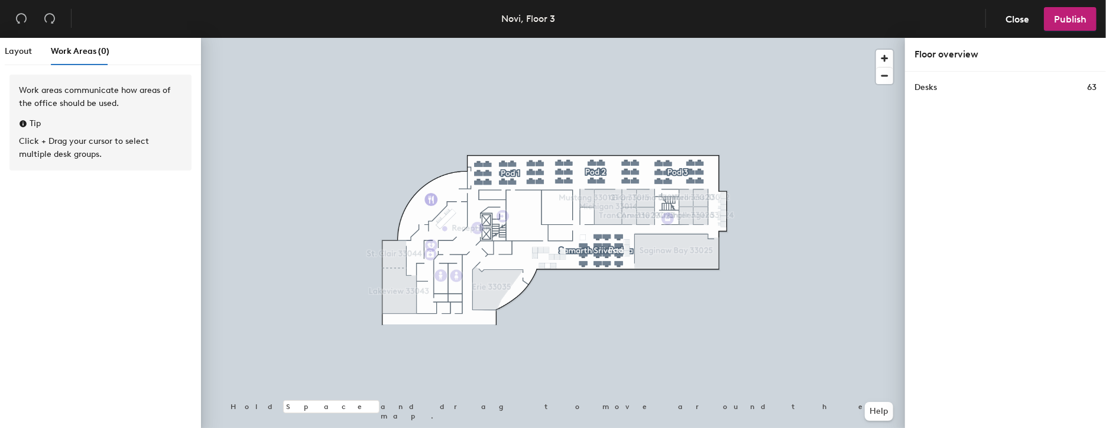
click at [944, 57] on div "Floor overview" at bounding box center [1006, 54] width 182 height 14
